Goal: Transaction & Acquisition: Purchase product/service

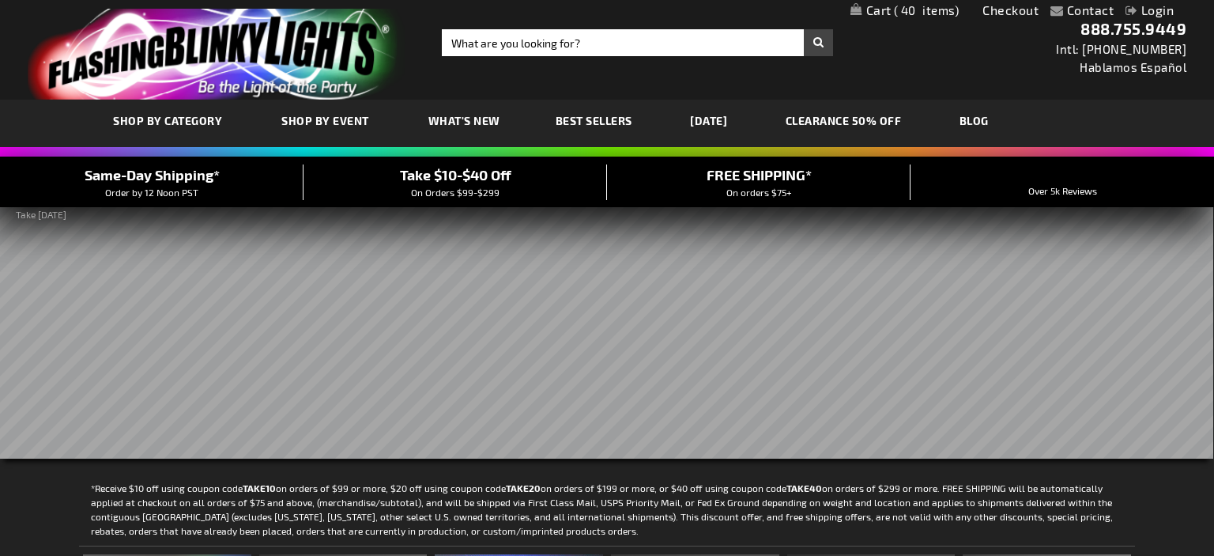
click at [896, 9] on span "40" at bounding box center [927, 10] width 66 height 14
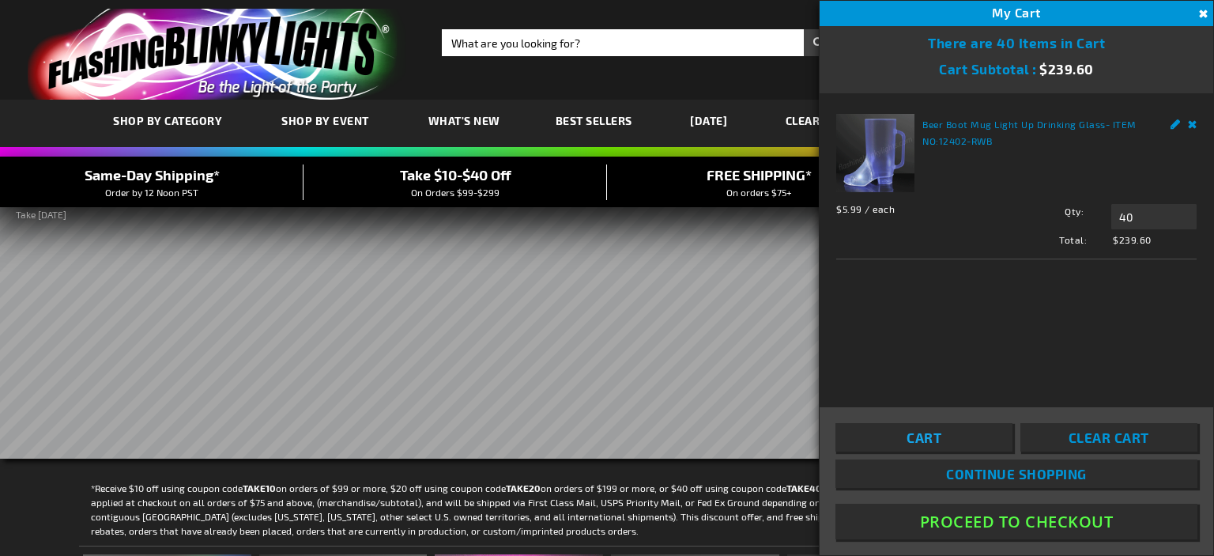
click at [920, 439] on span "Cart" at bounding box center [924, 437] width 35 height 16
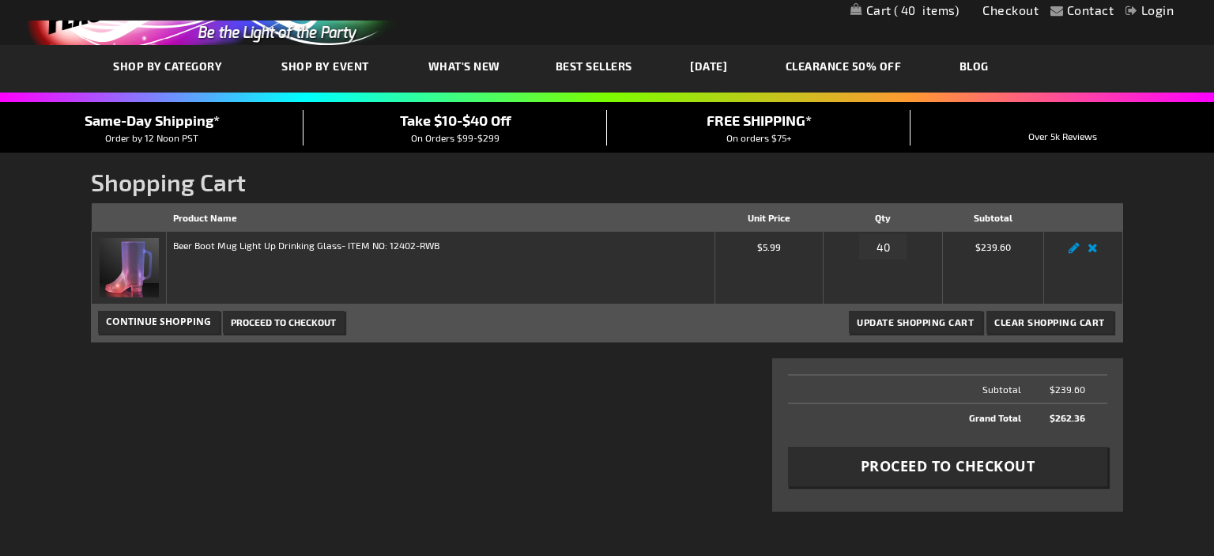
scroll to position [83, 0]
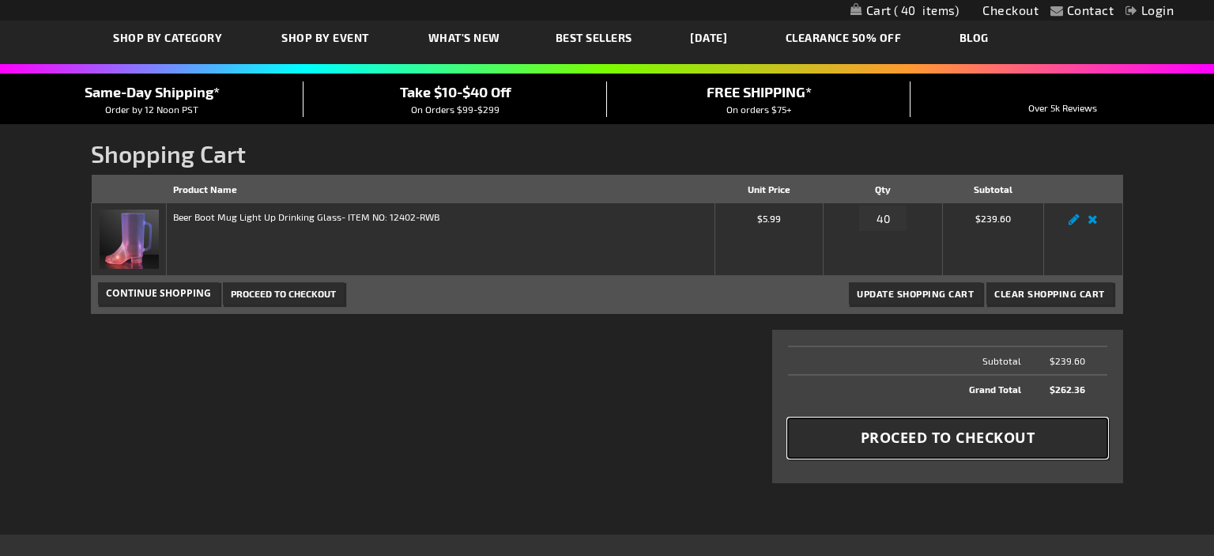
click at [1010, 441] on span "Proceed to Checkout" at bounding box center [948, 438] width 175 height 20
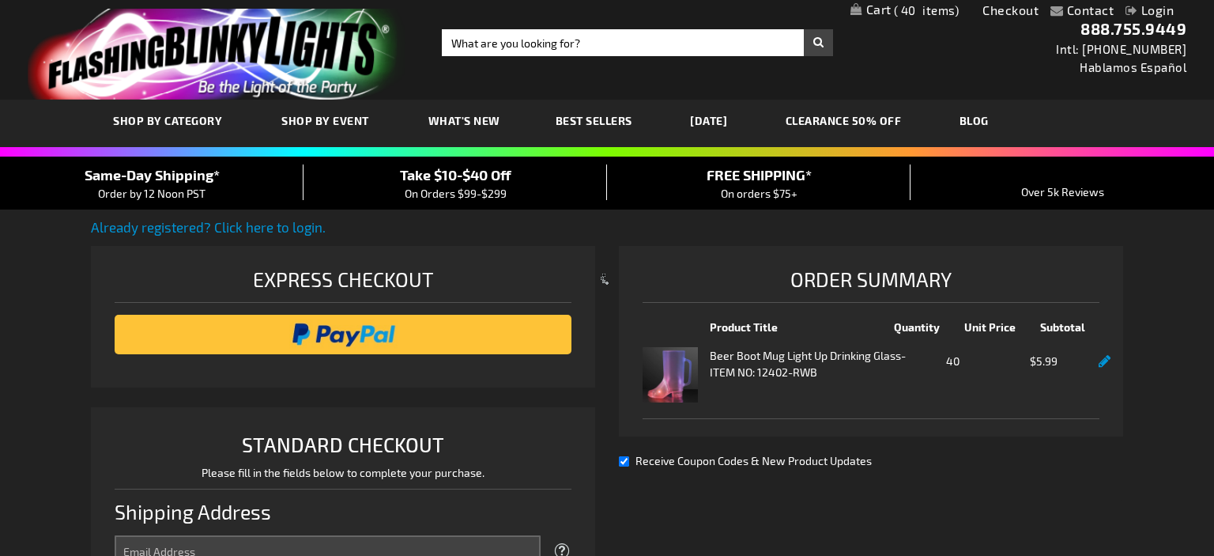
select select "US"
click at [357, 326] on input "image" at bounding box center [343, 335] width 441 height 32
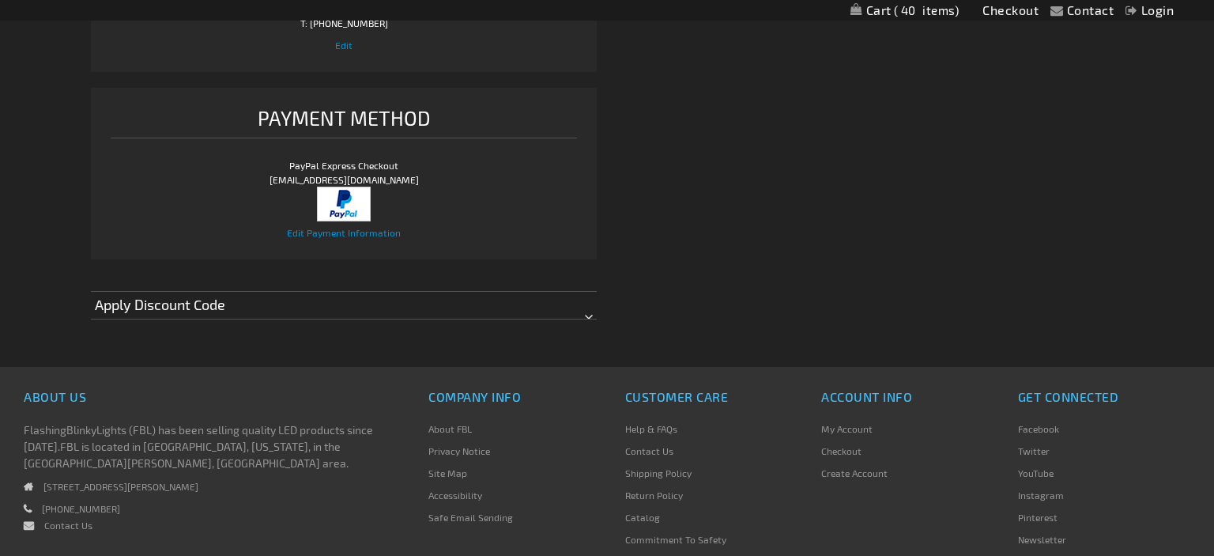
scroll to position [835, 0]
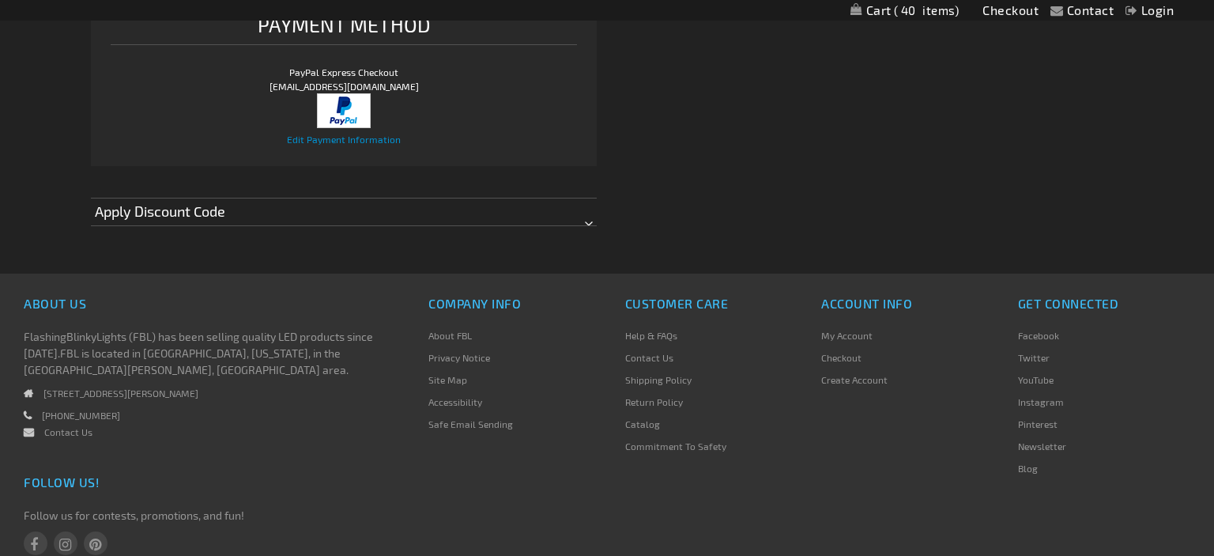
click at [588, 225] on div "Apply Discount Code" at bounding box center [344, 212] width 506 height 28
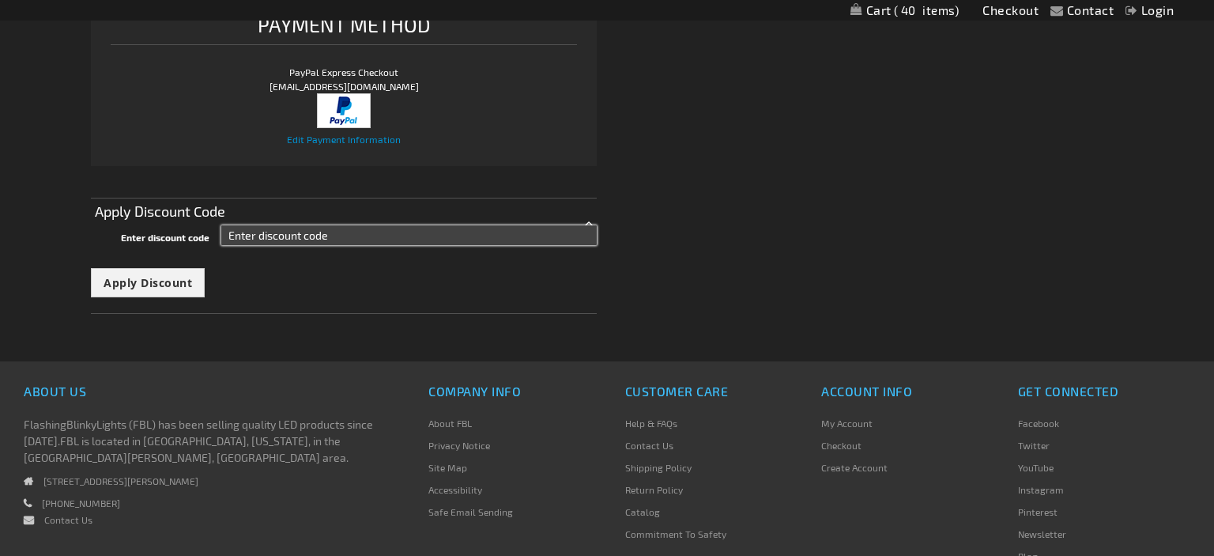
click at [371, 235] on input "Enter discount code" at bounding box center [408, 235] width 375 height 20
type input "TAKE20"
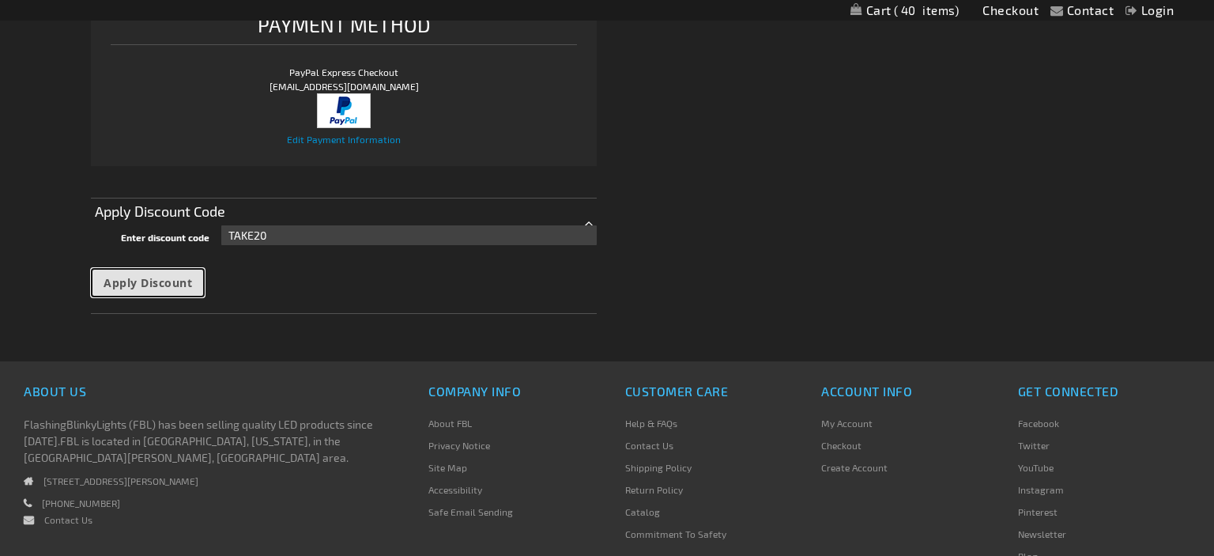
click at [175, 281] on span "Apply Discount" at bounding box center [148, 282] width 89 height 15
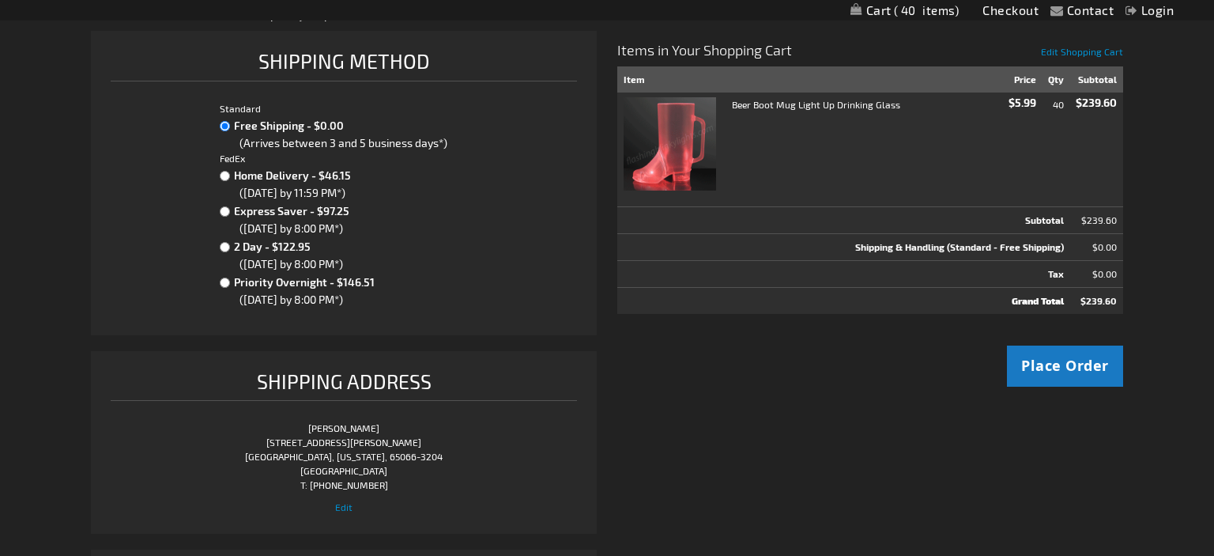
scroll to position [250, 0]
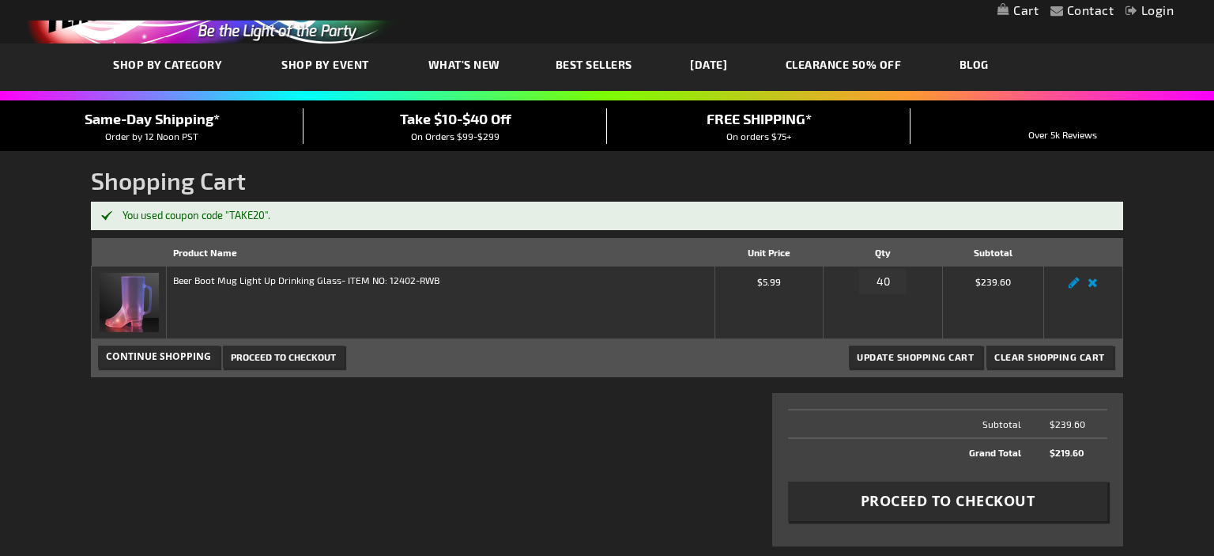
scroll to position [167, 0]
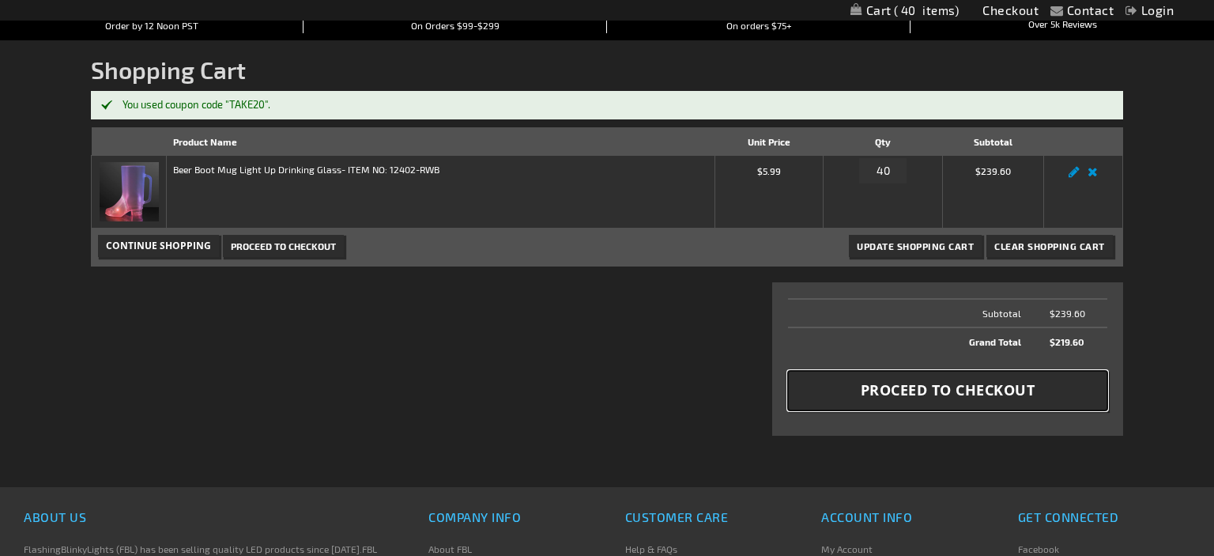
click at [918, 399] on button "Proceed to Checkout" at bounding box center [947, 391] width 319 height 40
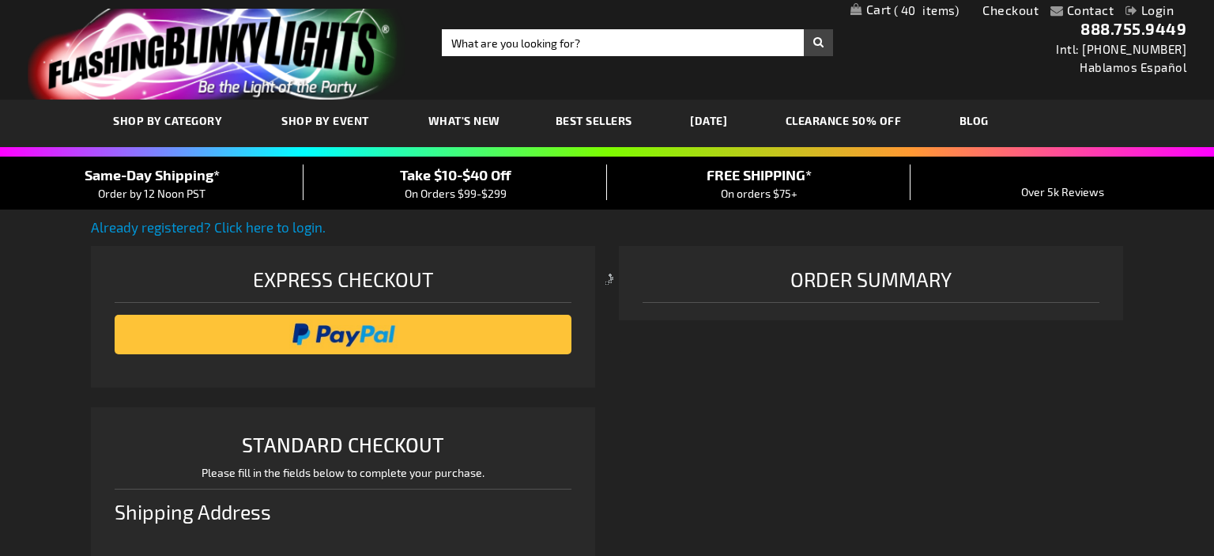
select select "US"
select select "36"
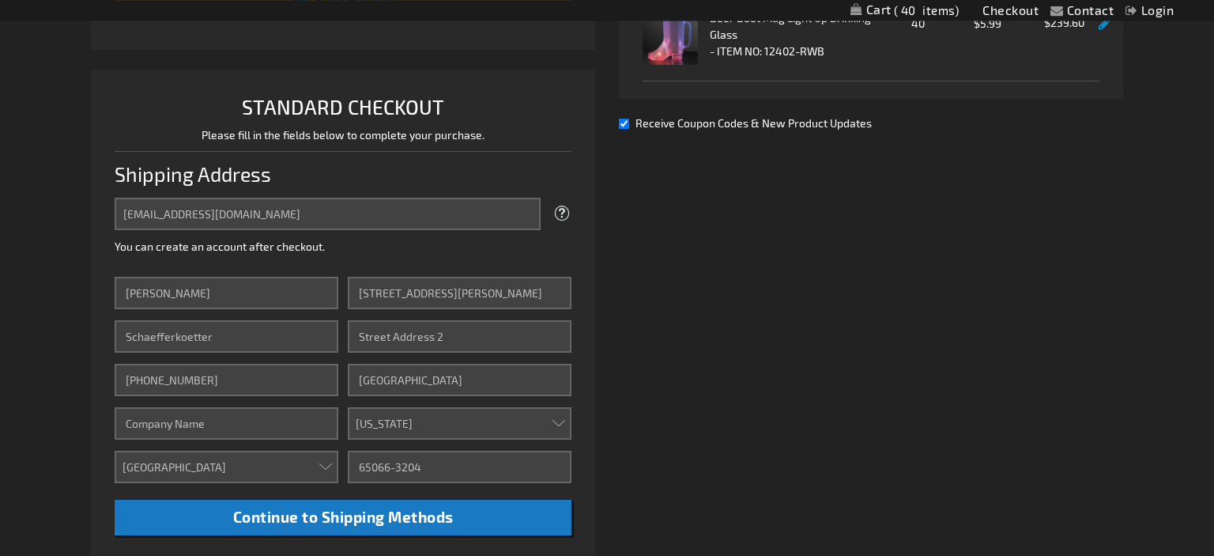
scroll to position [334, 0]
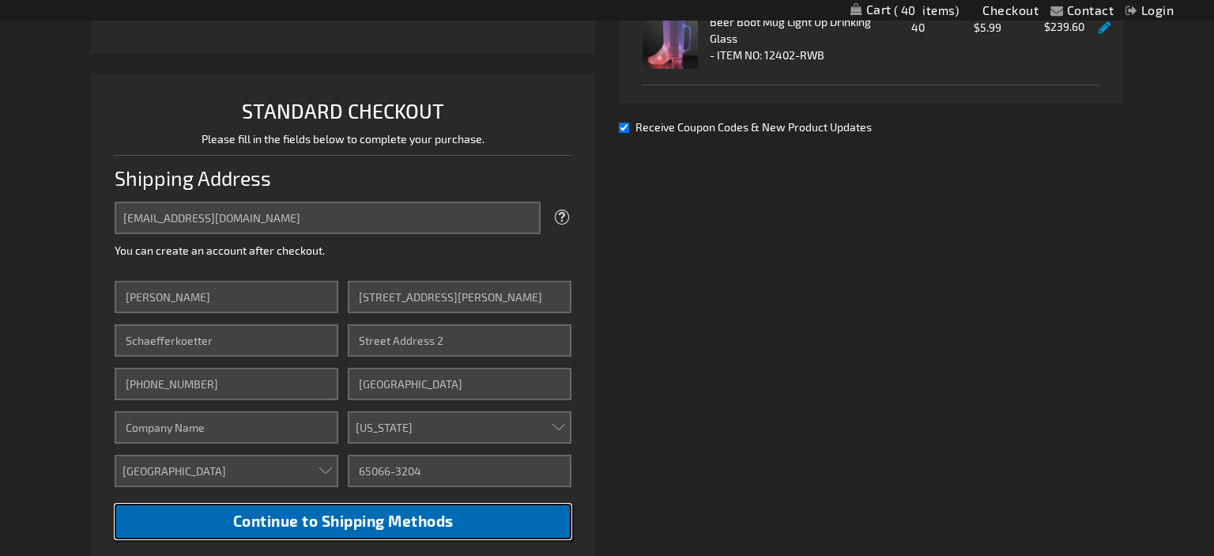
click at [243, 519] on span "Continue to Shipping Methods" at bounding box center [343, 520] width 221 height 18
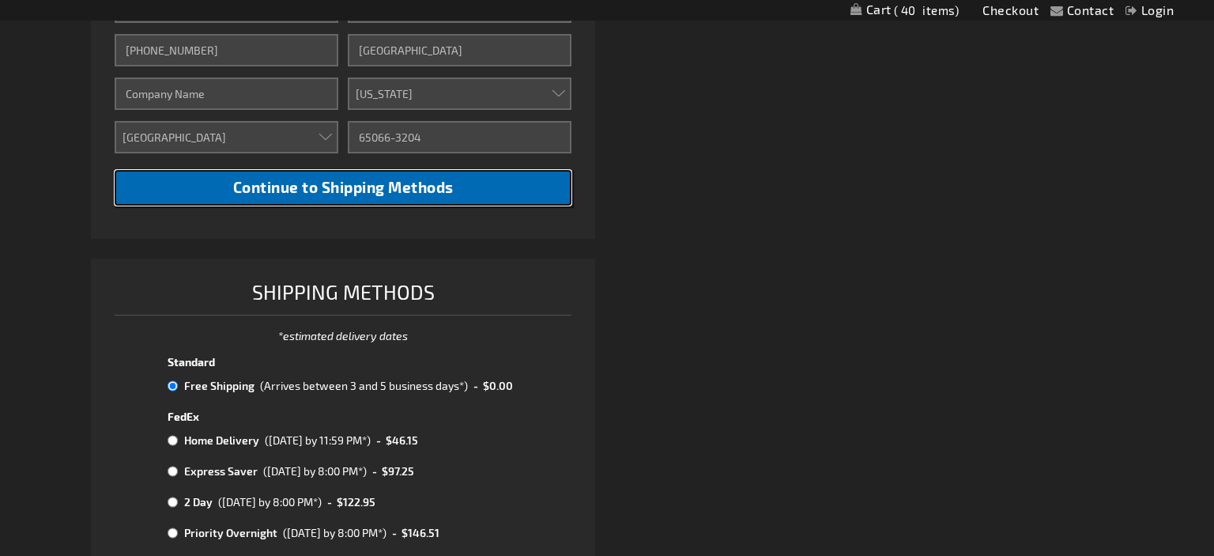
scroll to position [918, 0]
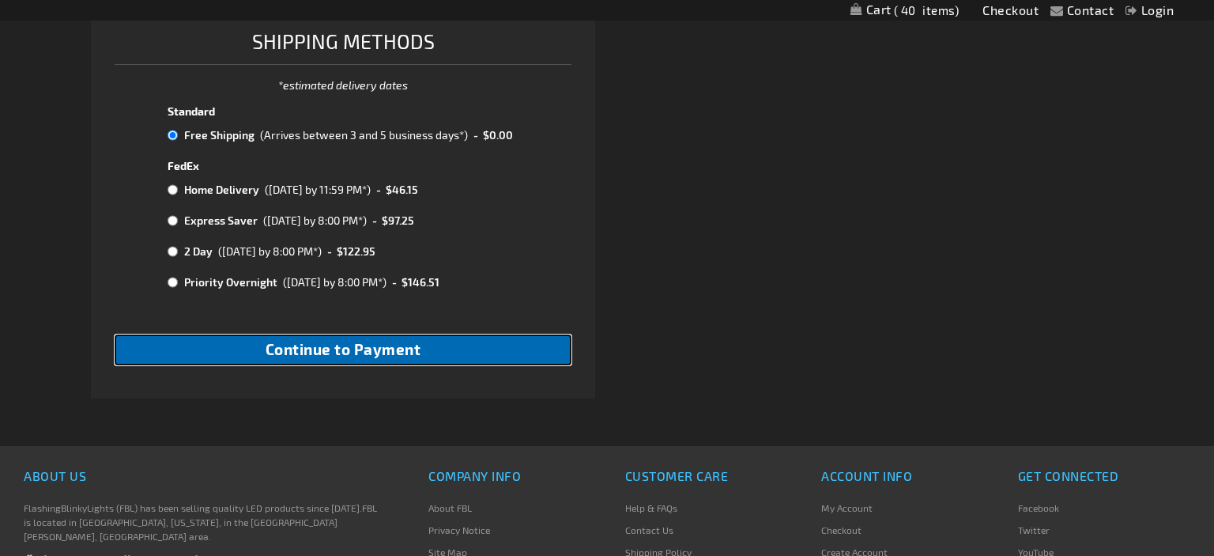
click at [496, 349] on button "Continue to Payment" at bounding box center [343, 349] width 457 height 31
checkbox input "true"
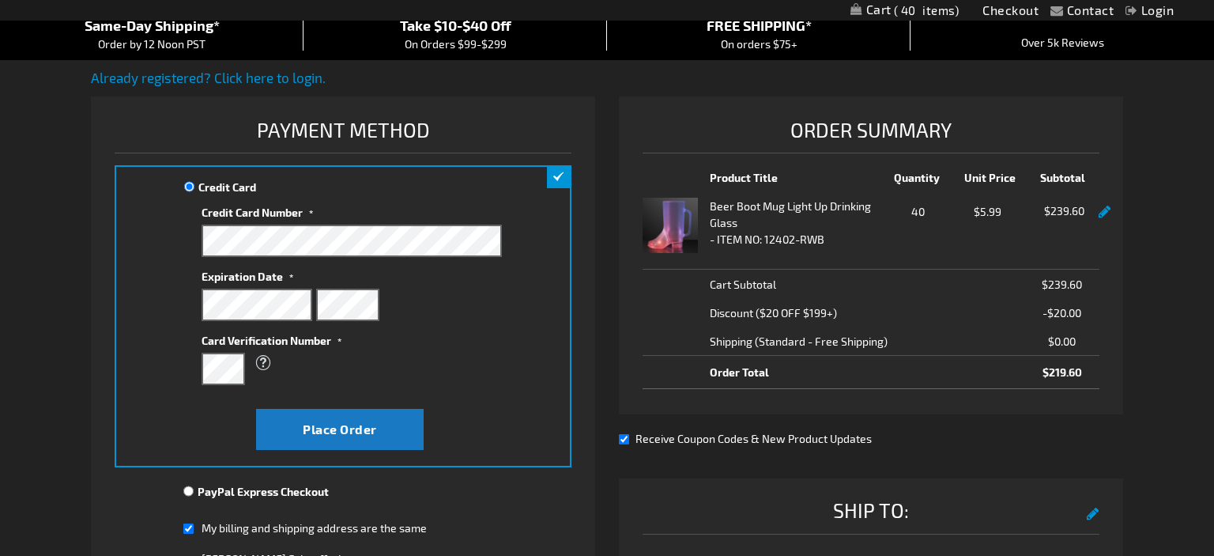
scroll to position [167, 0]
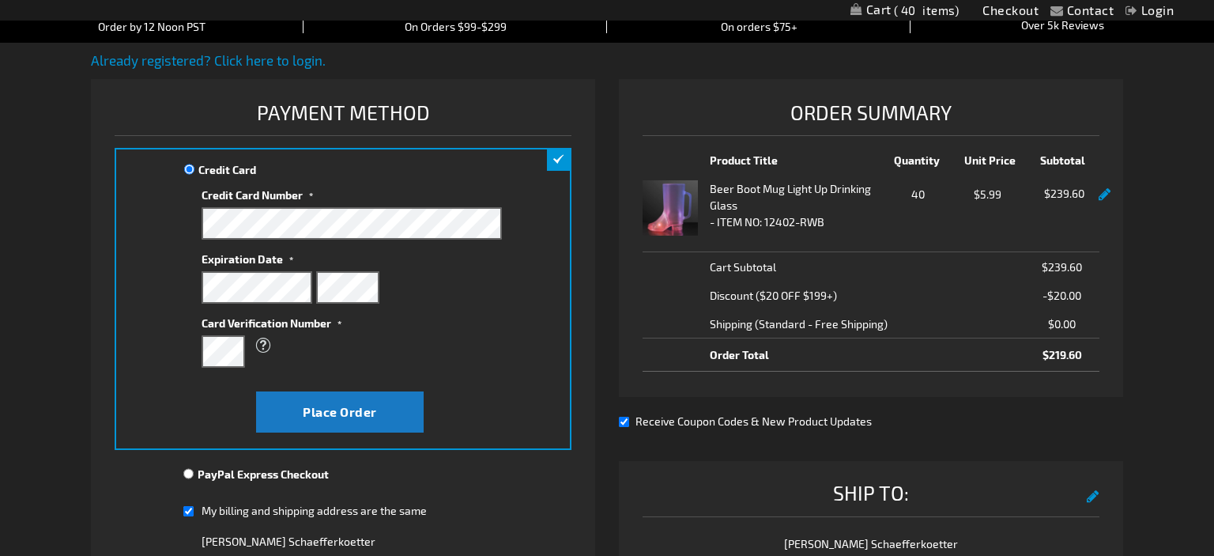
click at [191, 468] on input "PayPal Express Checkout" at bounding box center [188, 473] width 10 height 13
radio input "true"
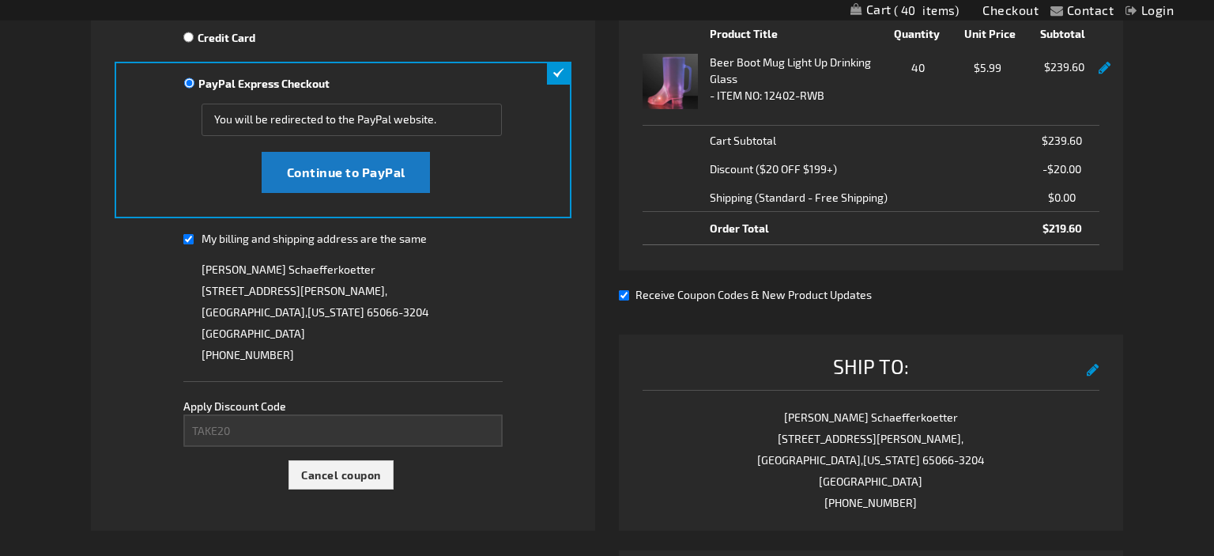
scroll to position [250, 0]
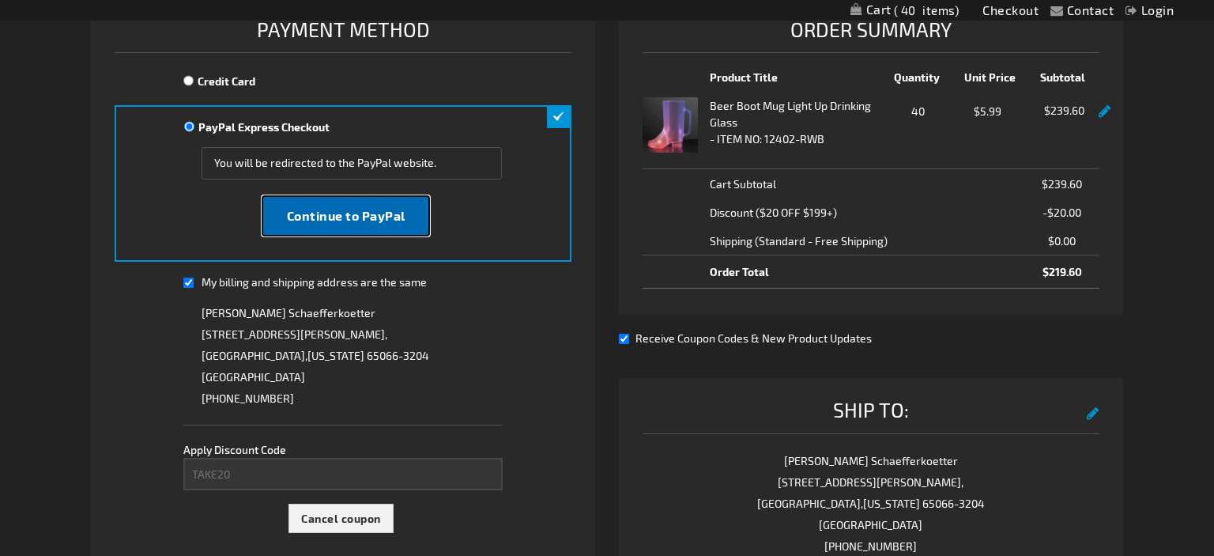
click at [372, 216] on span "Continue to PayPal" at bounding box center [346, 215] width 119 height 15
